Goal: Contribute content: Contribute content

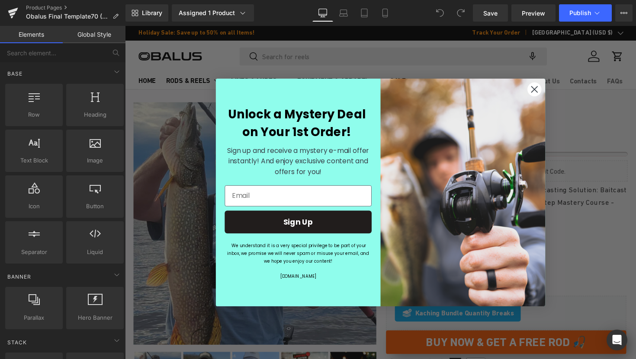
click at [546, 97] on circle "Close dialog" at bounding box center [544, 91] width 14 height 14
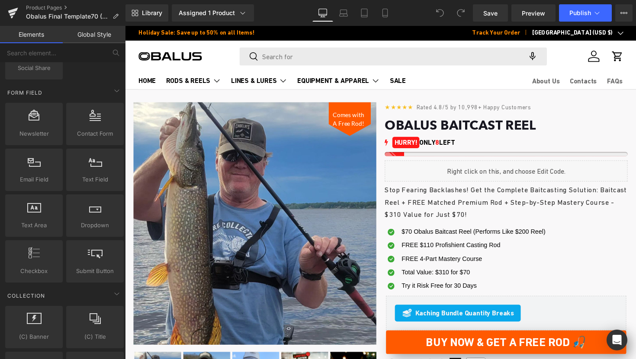
scroll to position [1657, 0]
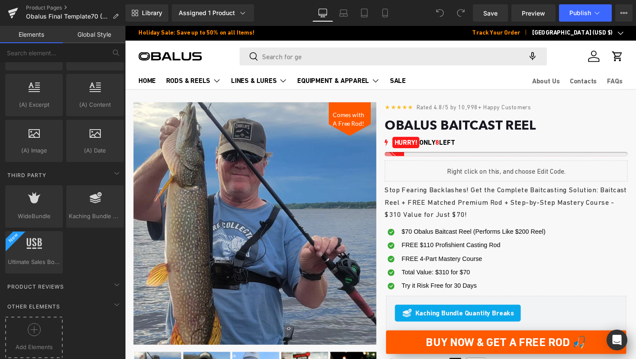
click at [40, 325] on div at bounding box center [33, 332] width 53 height 19
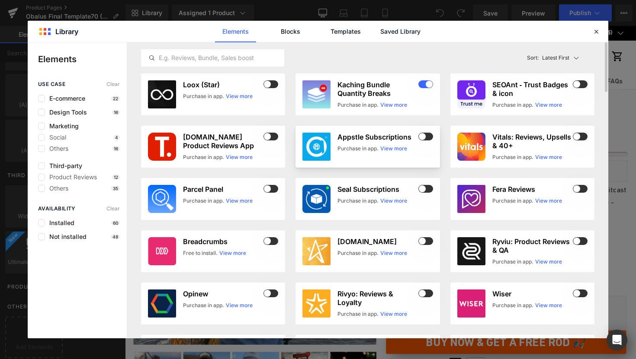
click at [431, 134] on span at bounding box center [425, 137] width 15 height 8
click at [596, 31] on icon at bounding box center [596, 32] width 8 height 8
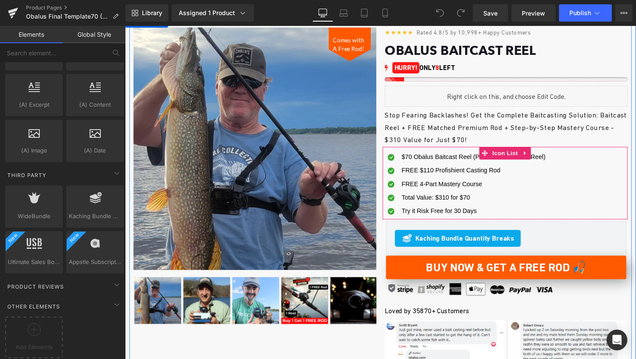
scroll to position [100, 0]
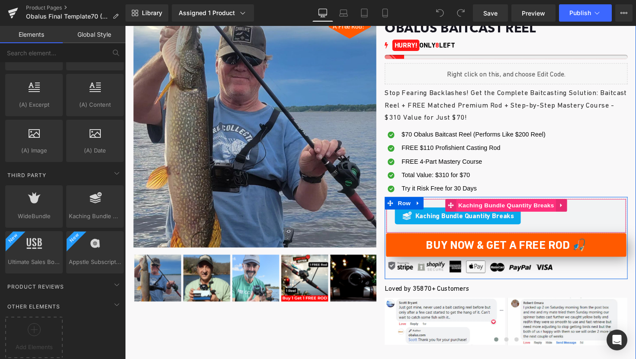
click at [495, 209] on span "Kaching Bundle Quantity Breaks" at bounding box center [515, 209] width 102 height 13
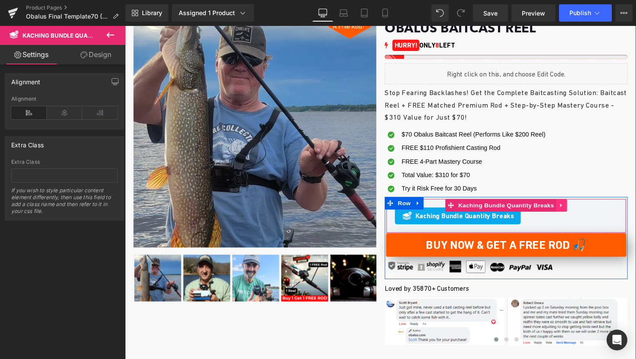
click at [567, 208] on link at bounding box center [572, 209] width 11 height 13
click at [581, 208] on link at bounding box center [577, 209] width 11 height 13
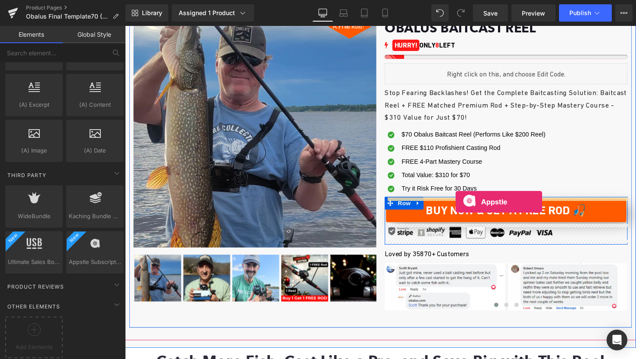
drag, startPoint x: 215, startPoint y: 274, endPoint x: 462, endPoint y: 206, distance: 256.1
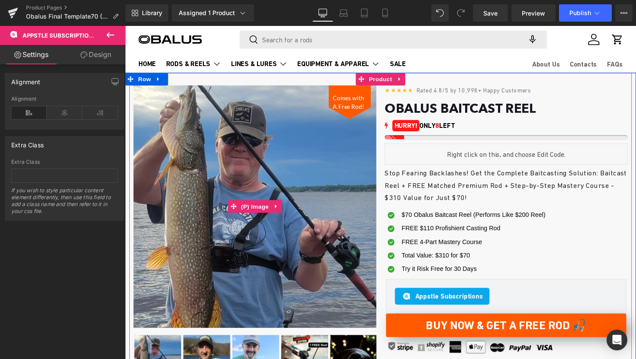
scroll to position [7, 0]
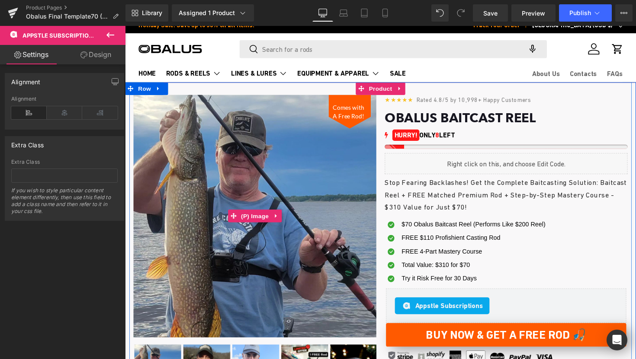
click at [286, 139] on img at bounding box center [258, 221] width 249 height 249
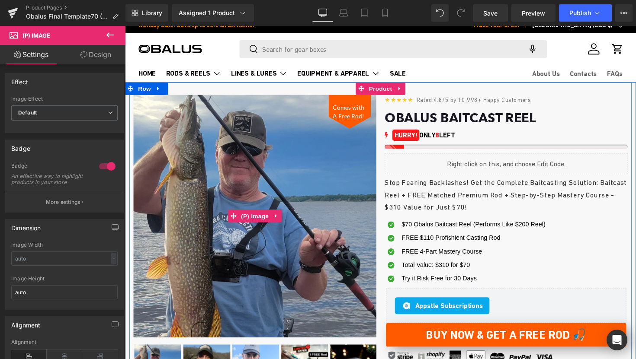
click at [301, 135] on img at bounding box center [258, 221] width 249 height 249
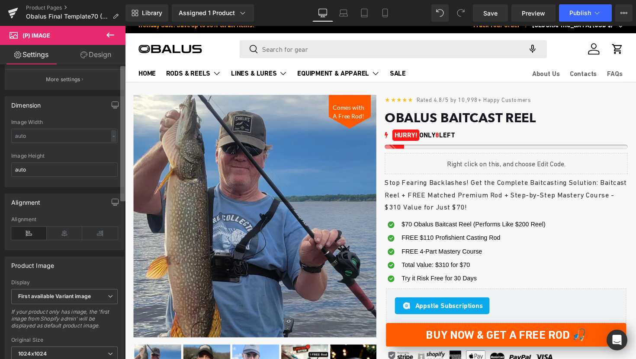
scroll to position [0, 0]
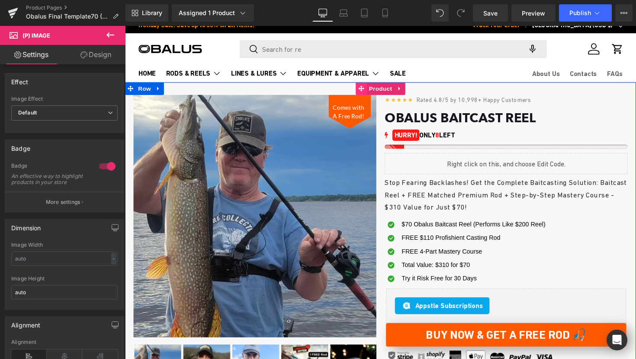
click at [364, 90] on icon at bounding box center [367, 90] width 6 height 6
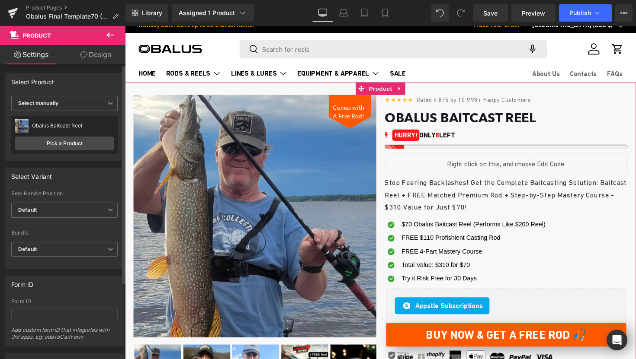
click at [65, 150] on div "Obalus Baitcast Reel Obalus Baitcast Reel Pick a Product" at bounding box center [64, 135] width 106 height 38
click at [69, 146] on link "Pick a Product" at bounding box center [64, 144] width 99 height 14
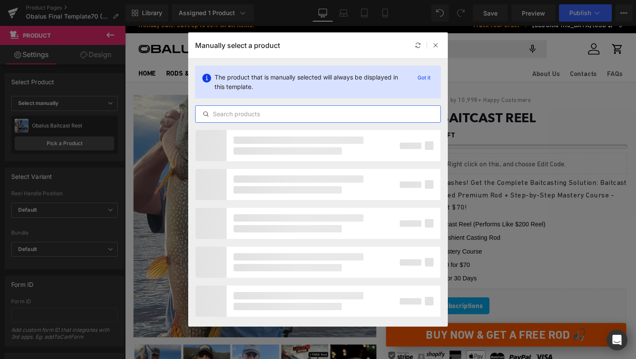
click at [232, 112] on input "text" at bounding box center [317, 114] width 245 height 10
type input "с"
type input "ф"
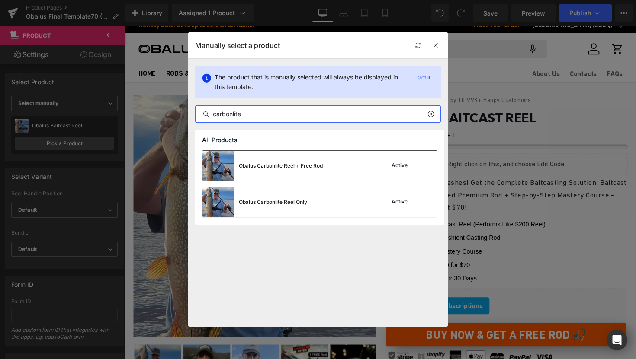
type input "carbonlite"
click at [283, 160] on div "Obalus Carbonlite Reel + Free Rod" at bounding box center [262, 166] width 120 height 30
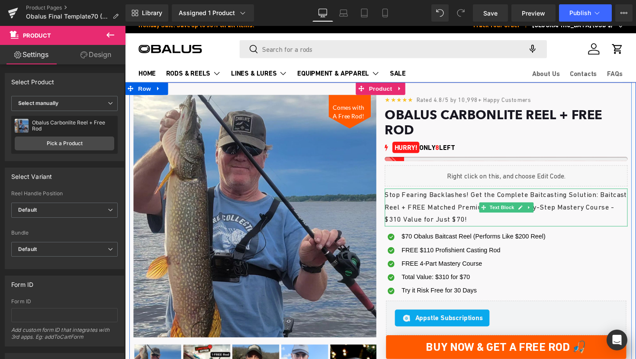
scroll to position [24, 0]
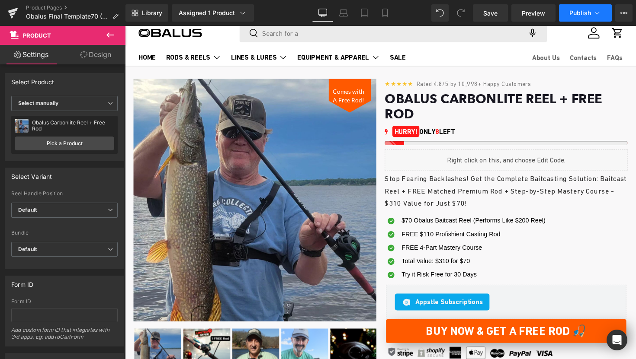
click at [577, 17] on button "Publish" at bounding box center [585, 12] width 53 height 17
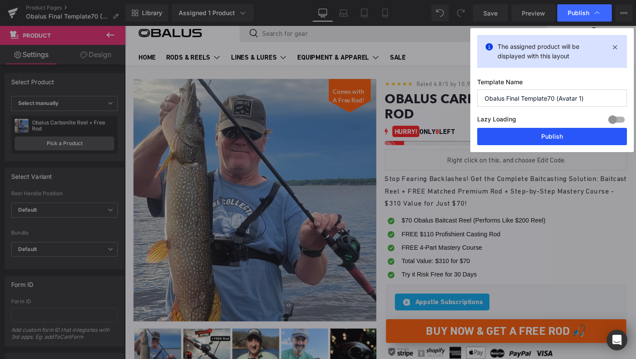
click at [548, 135] on button "Publish" at bounding box center [552, 136] width 150 height 17
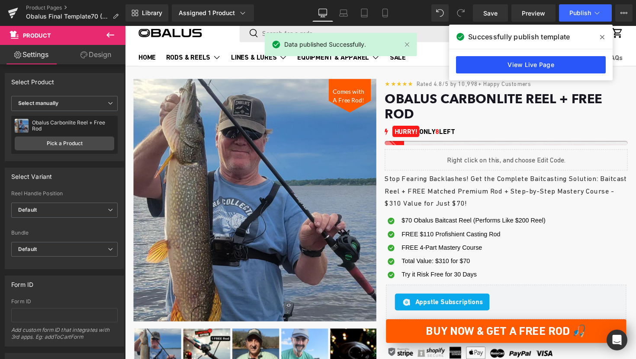
click at [542, 58] on link "View Live Page" at bounding box center [531, 64] width 150 height 17
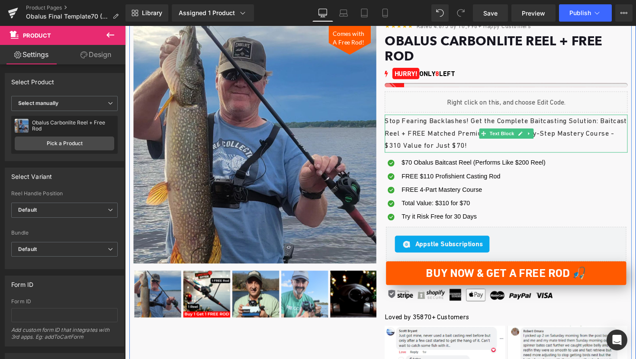
scroll to position [83, 0]
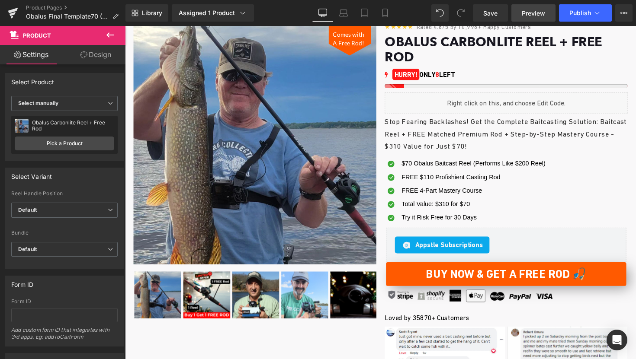
click at [535, 15] on span "Preview" at bounding box center [533, 13] width 23 height 9
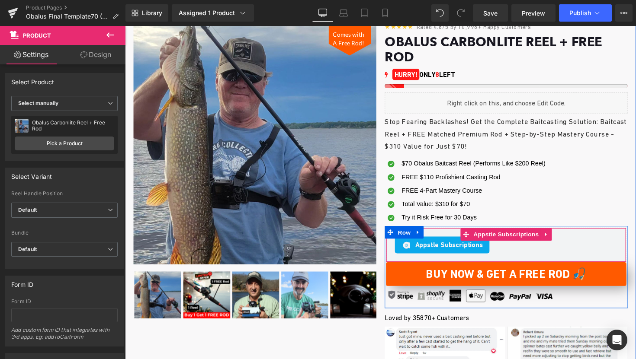
click at [454, 245] on span "Appstle Subscriptions" at bounding box center [456, 250] width 69 height 10
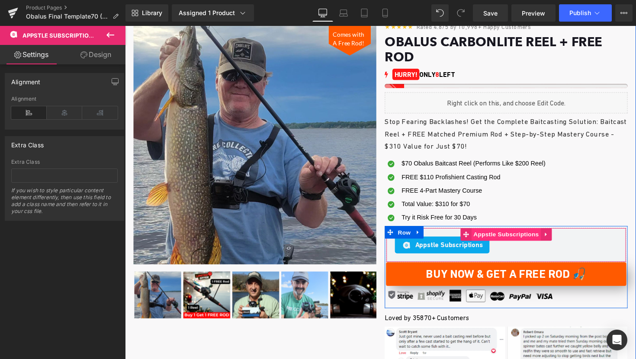
click at [485, 233] on span "Appstle Subscriptions" at bounding box center [515, 239] width 71 height 13
